Goal: Transaction & Acquisition: Purchase product/service

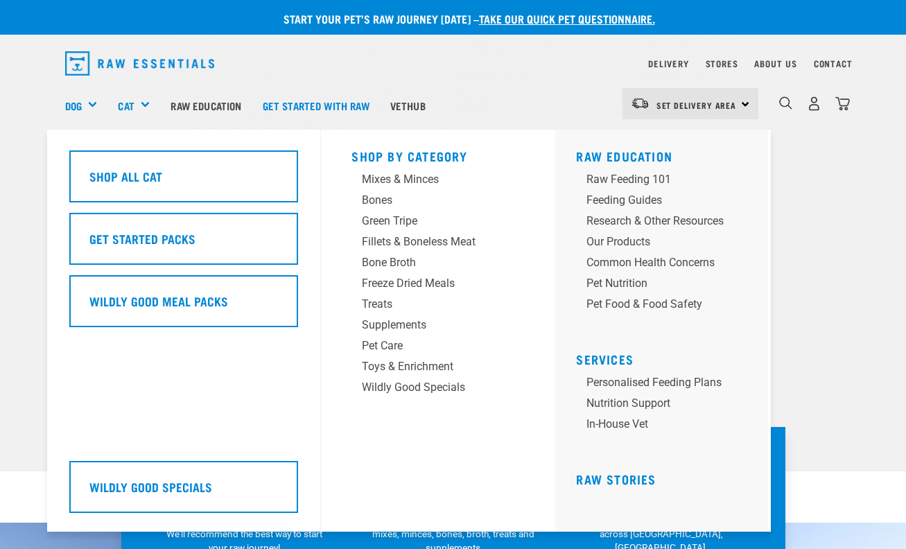
click at [143, 102] on div "Cat" at bounding box center [139, 105] width 42 height 55
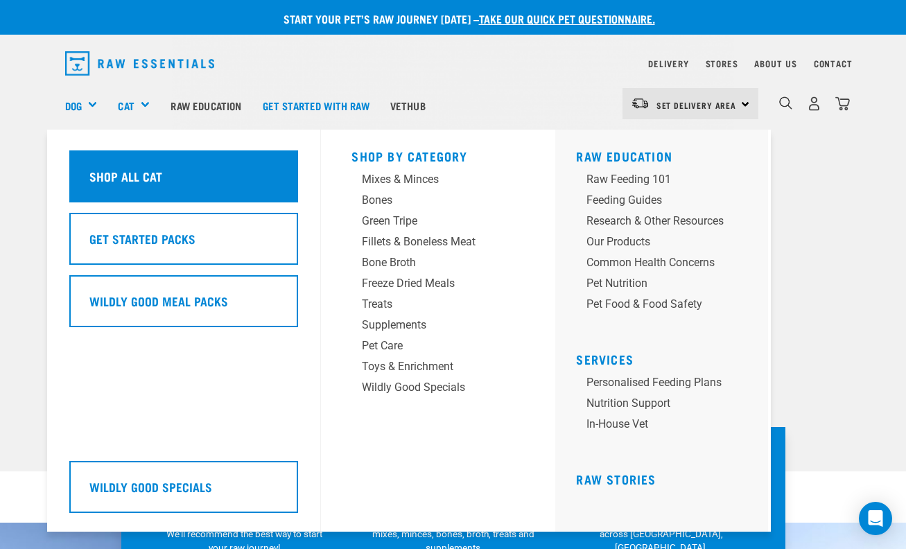
click at [157, 179] on h5 "Shop All Cat" at bounding box center [125, 176] width 73 height 18
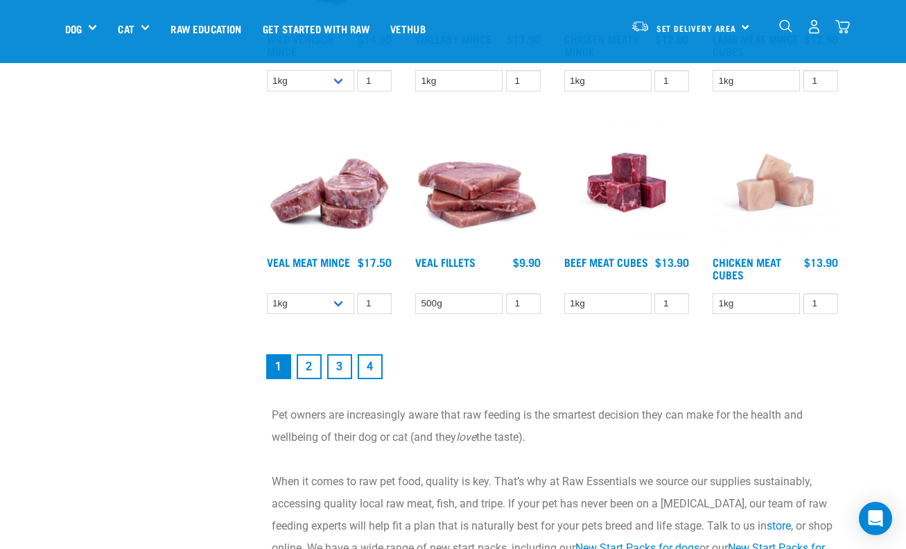
scroll to position [1746, 0]
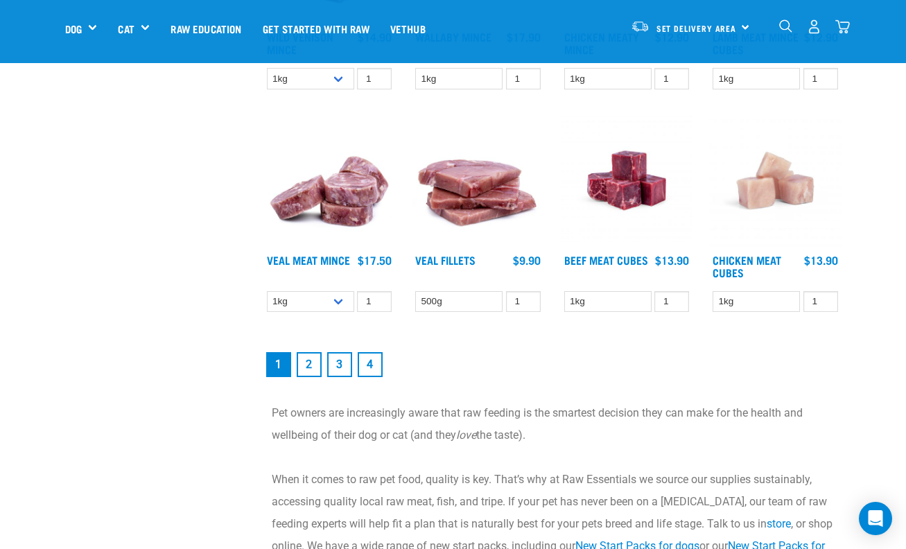
click at [310, 361] on link "2" at bounding box center [309, 364] width 25 height 25
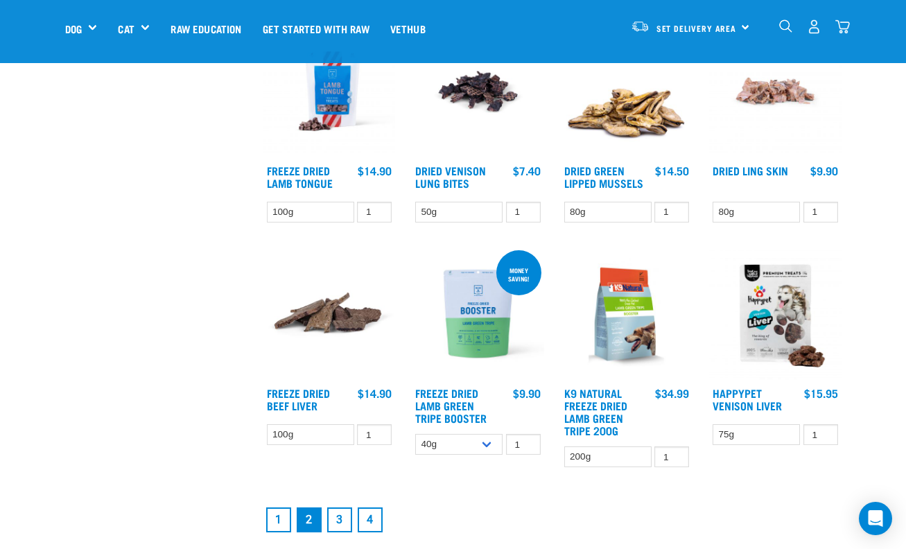
scroll to position [1552, 0]
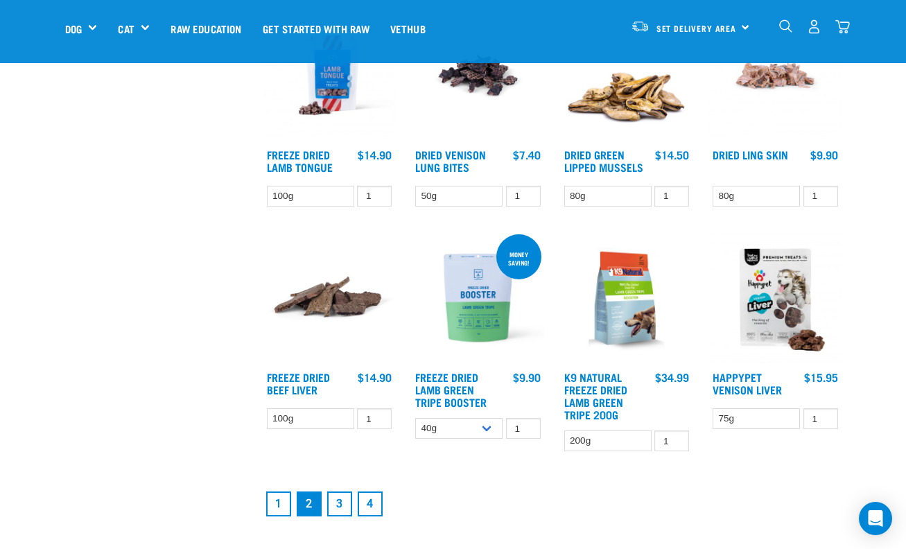
click at [341, 500] on link "3" at bounding box center [339, 503] width 25 height 25
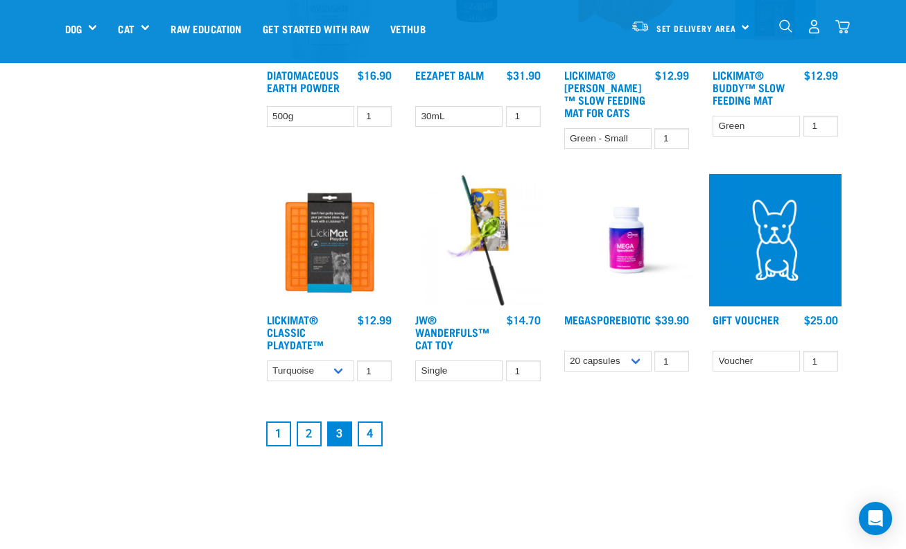
scroll to position [1691, 0]
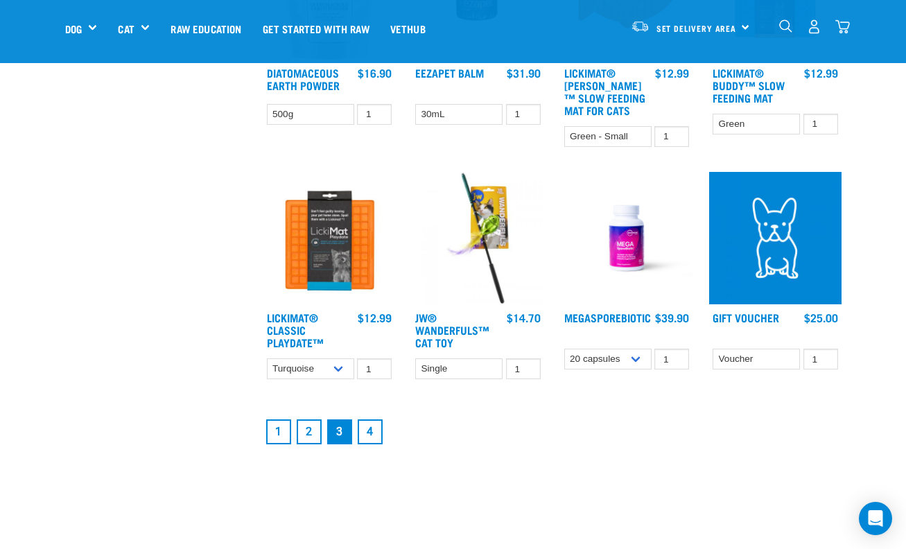
click at [373, 444] on link "4" at bounding box center [370, 431] width 25 height 25
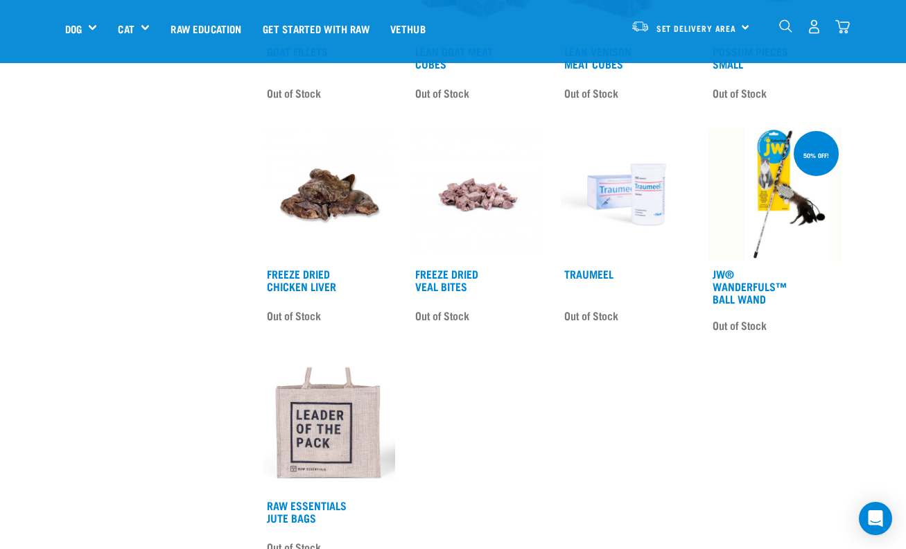
scroll to position [776, 0]
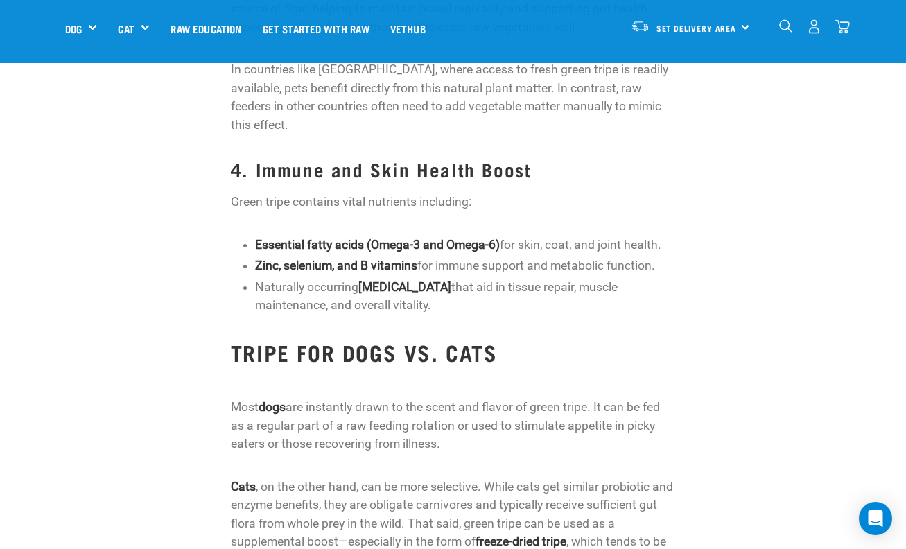
scroll to position [1275, 0]
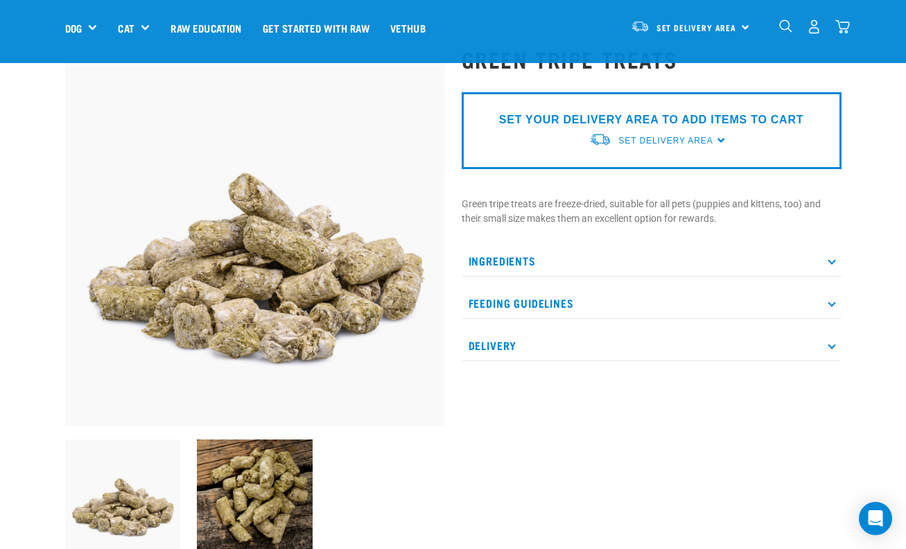
scroll to position [83, 0]
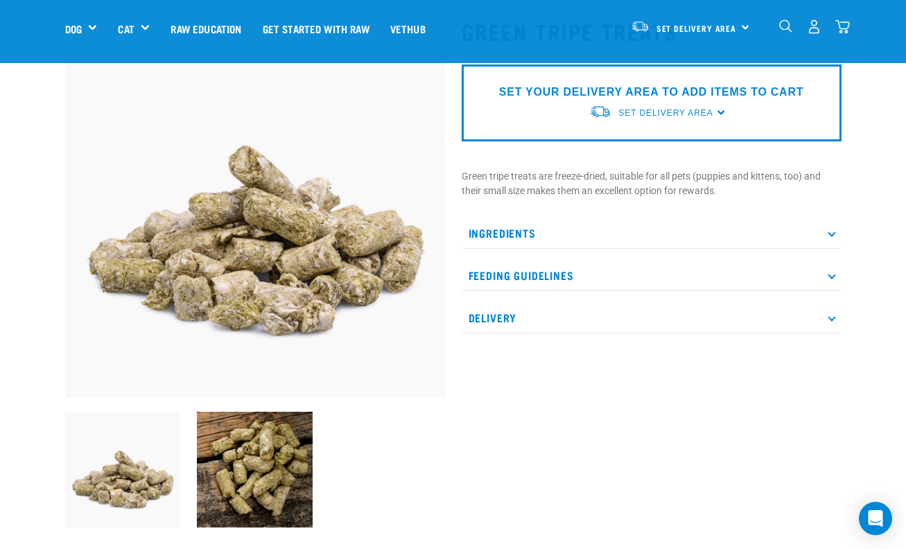
click at [829, 236] on p "Ingredients" at bounding box center [651, 233] width 380 height 31
click at [829, 317] on icon at bounding box center [831, 316] width 8 height 8
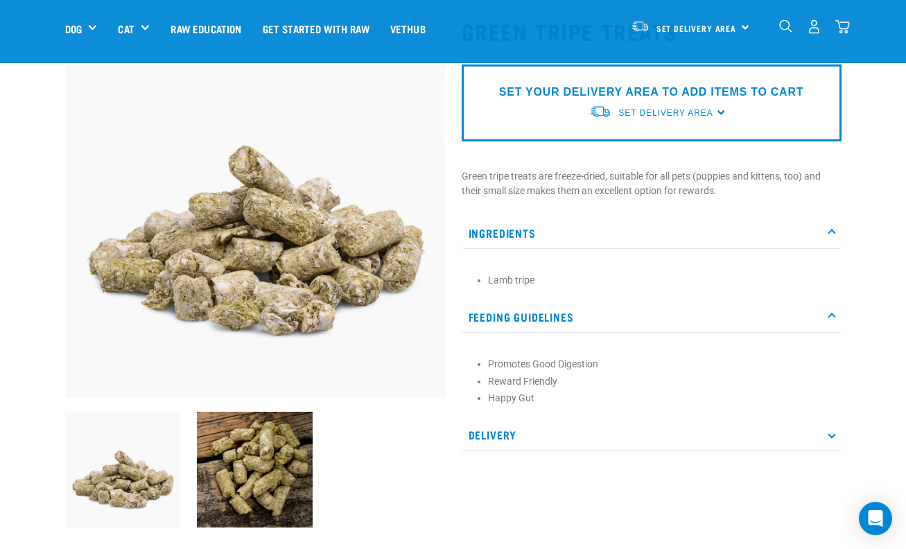
click at [829, 429] on p "Delivery" at bounding box center [651, 434] width 380 height 31
click at [442, 368] on img at bounding box center [255, 208] width 380 height 380
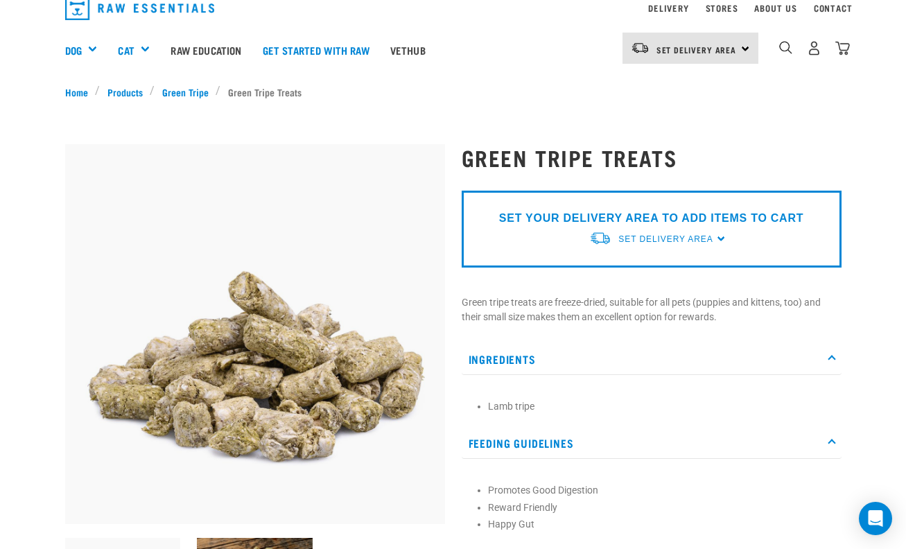
scroll to position [0, 0]
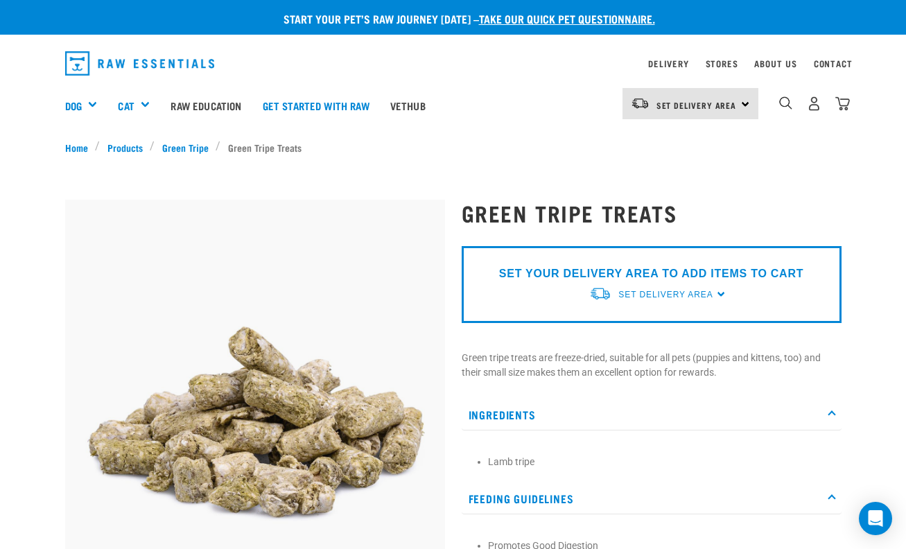
click at [743, 105] on div "Set Delivery Area [GEOGRAPHIC_DATA]" at bounding box center [690, 103] width 136 height 31
click at [669, 138] on link "[GEOGRAPHIC_DATA]" at bounding box center [688, 142] width 133 height 30
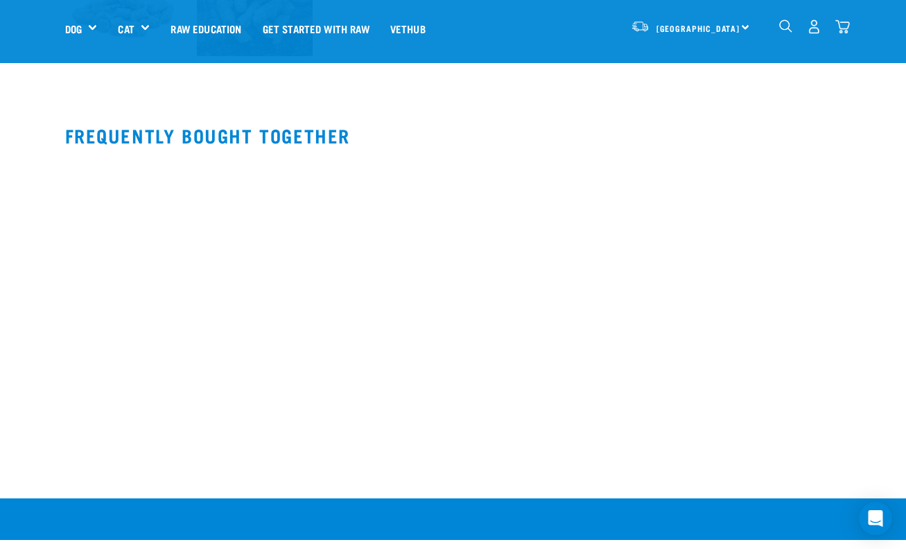
scroll to position [582, 0]
